Goal: Check status: Check status

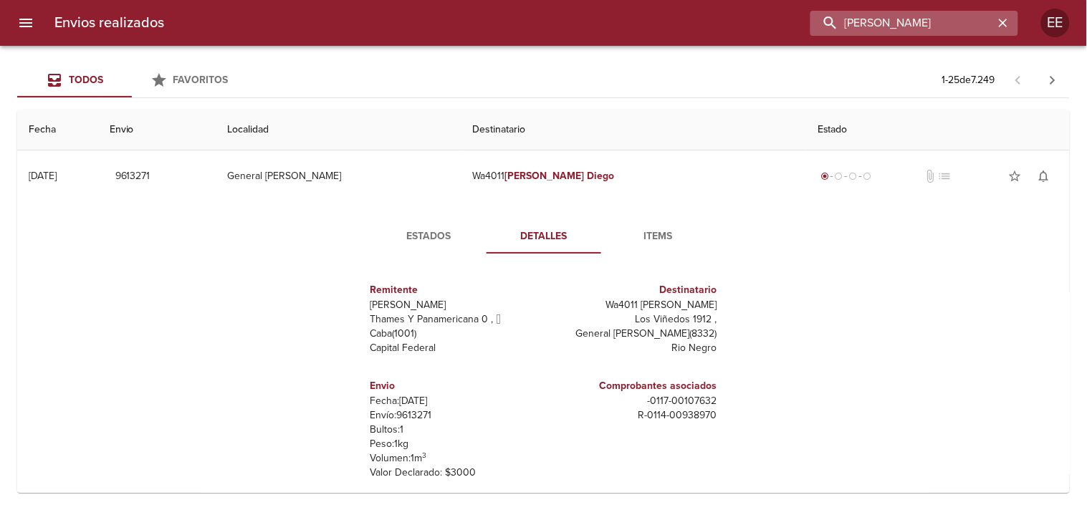
click at [903, 32] on input "[PERSON_NAME]" at bounding box center [902, 23] width 183 height 25
paste input "[PERSON_NAME]"
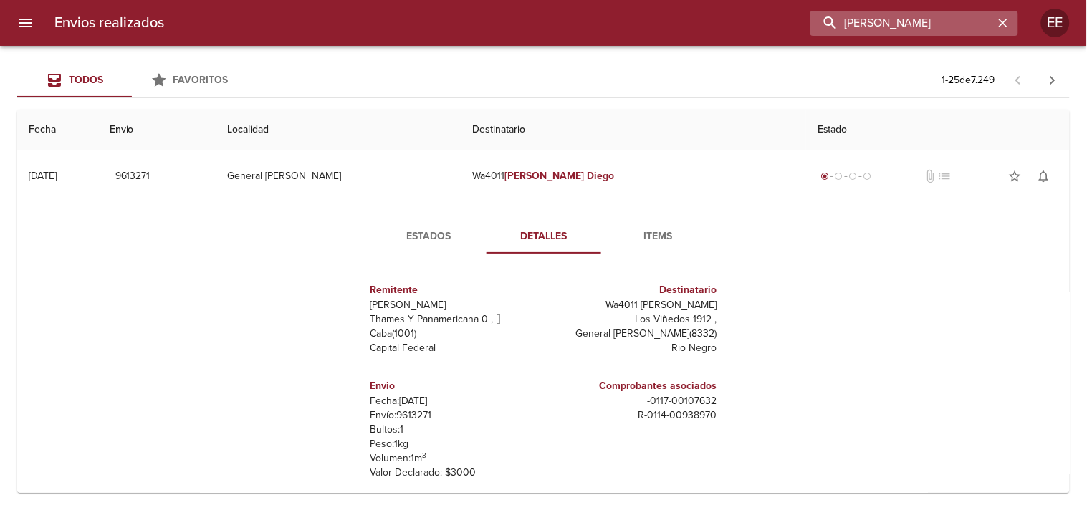
type input "[PERSON_NAME]"
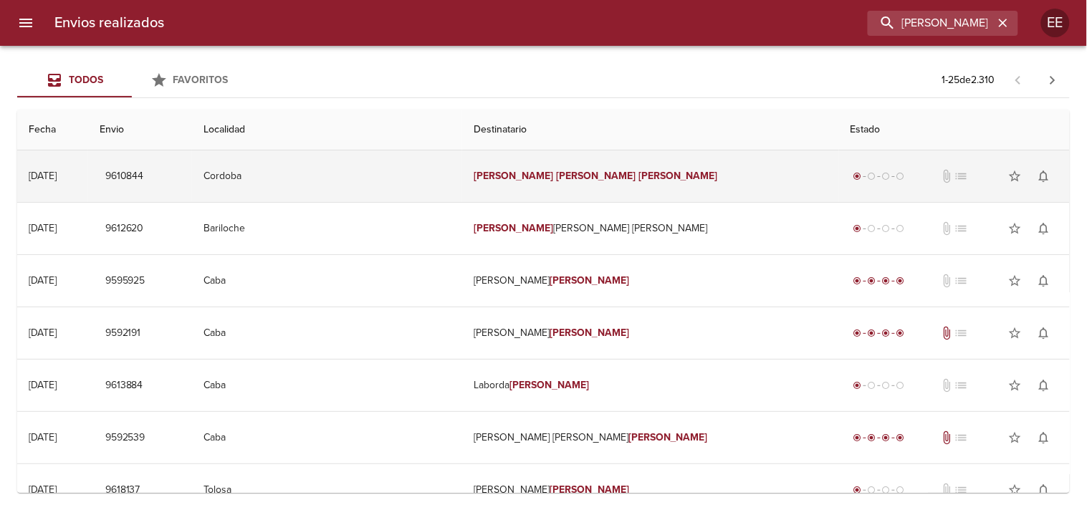
click at [462, 166] on td "[PERSON_NAME]" at bounding box center [650, 177] width 376 height 52
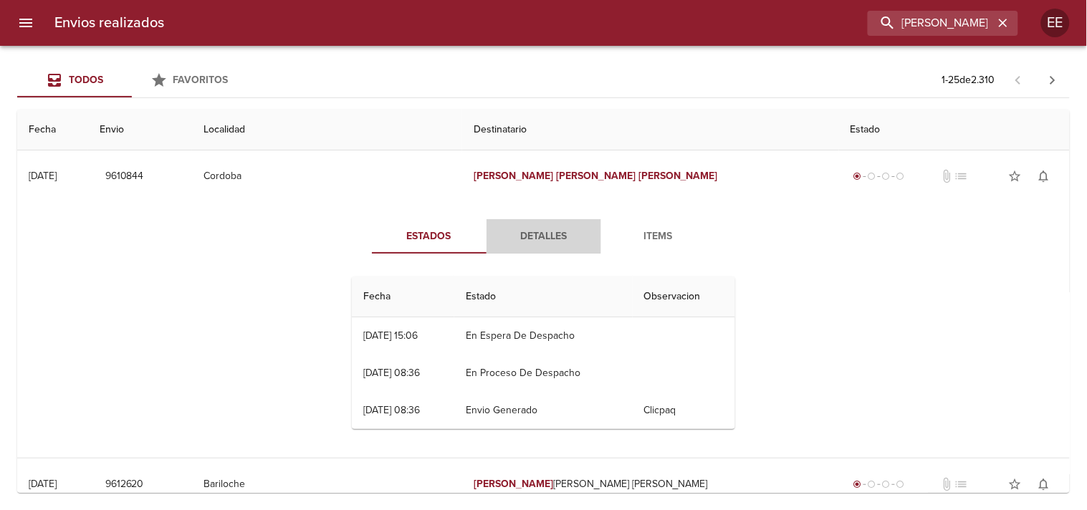
click at [542, 241] on span "Detalles" at bounding box center [543, 237] width 97 height 18
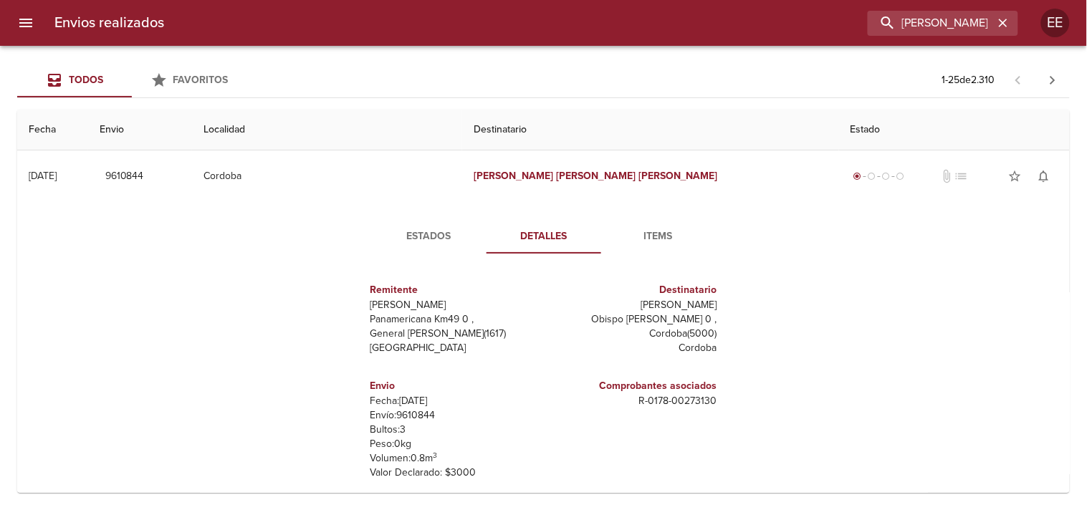
click at [411, 412] on p "Envío: 9610844" at bounding box center [455, 416] width 168 height 14
copy p "9610844"
click at [407, 235] on span "Estados" at bounding box center [429, 237] width 97 height 18
